Goal: Transaction & Acquisition: Purchase product/service

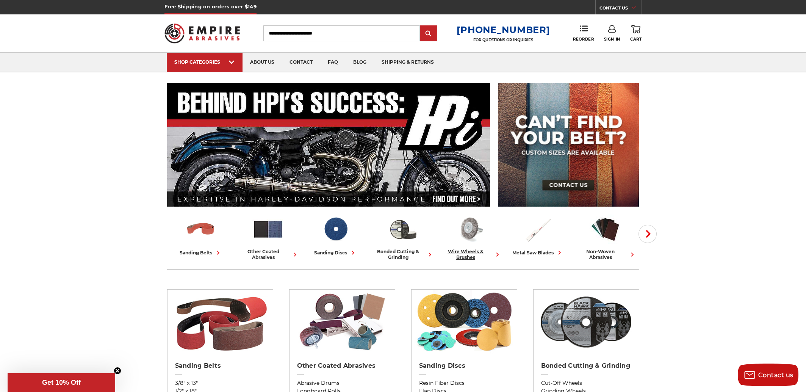
click at [475, 224] on img at bounding box center [470, 228] width 31 height 31
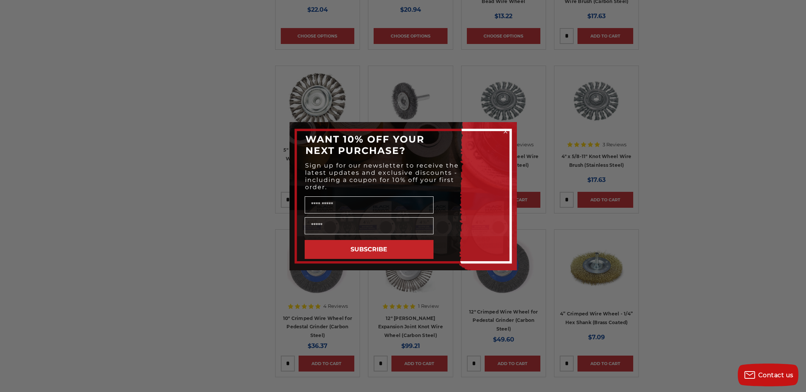
scroll to position [834, 0]
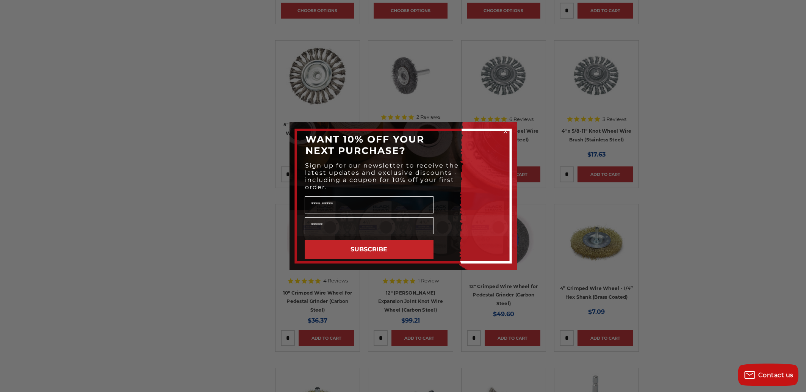
click at [504, 132] on circle "Close dialog" at bounding box center [505, 131] width 7 height 7
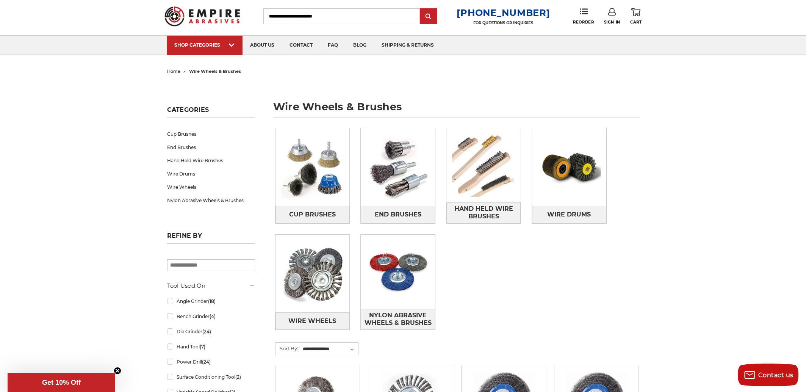
scroll to position [0, 0]
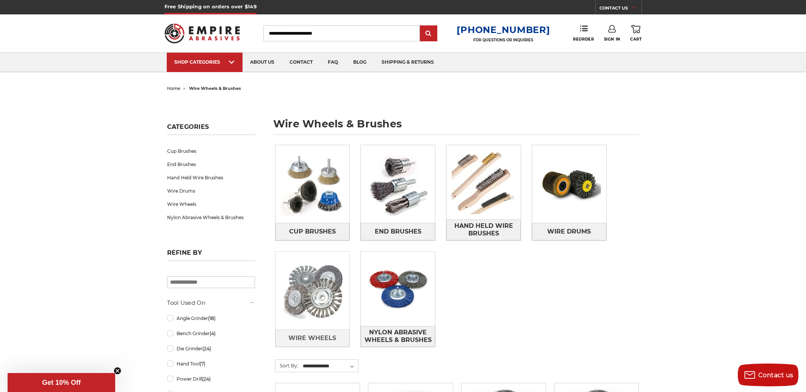
click at [330, 286] on img at bounding box center [313, 291] width 74 height 74
